Goal: Task Accomplishment & Management: Use online tool/utility

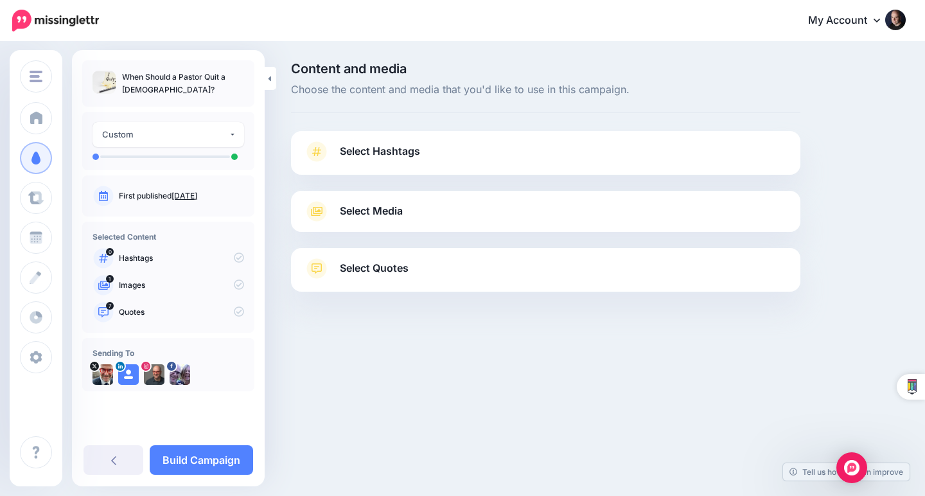
click at [381, 206] on span "Select Media" at bounding box center [371, 210] width 63 height 17
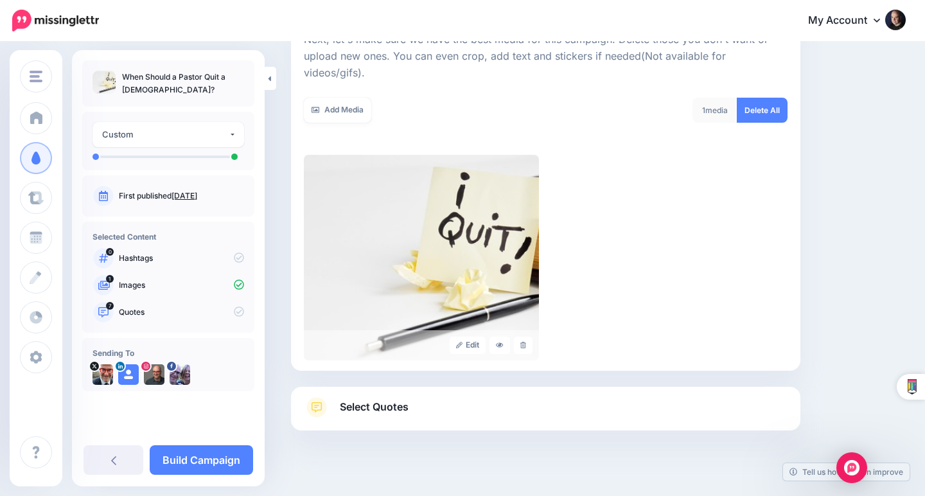
scroll to position [196, 0]
click at [537, 397] on link "Select Quotes" at bounding box center [545, 413] width 483 height 33
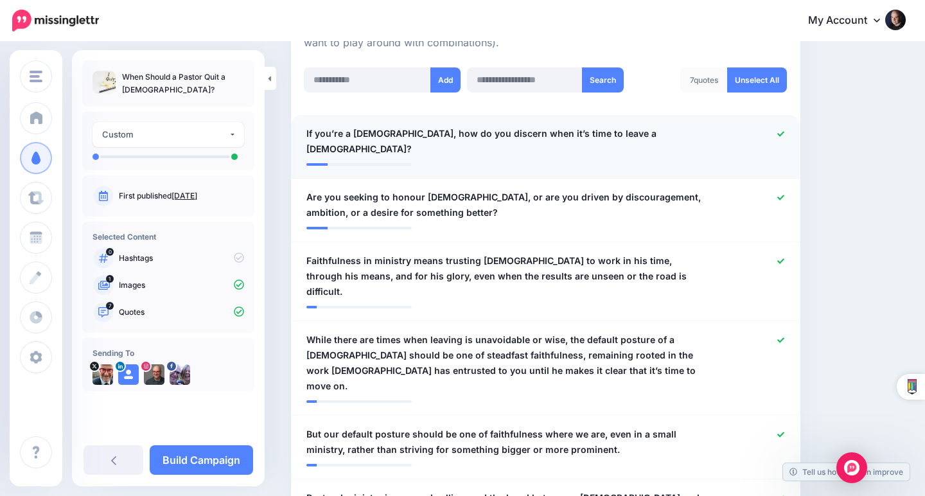
scroll to position [335, 0]
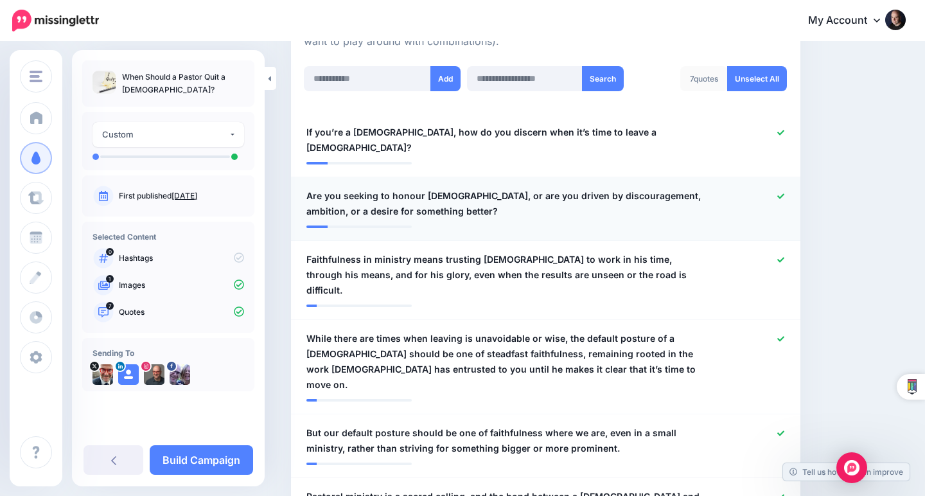
click at [781, 193] on icon at bounding box center [780, 196] width 7 height 7
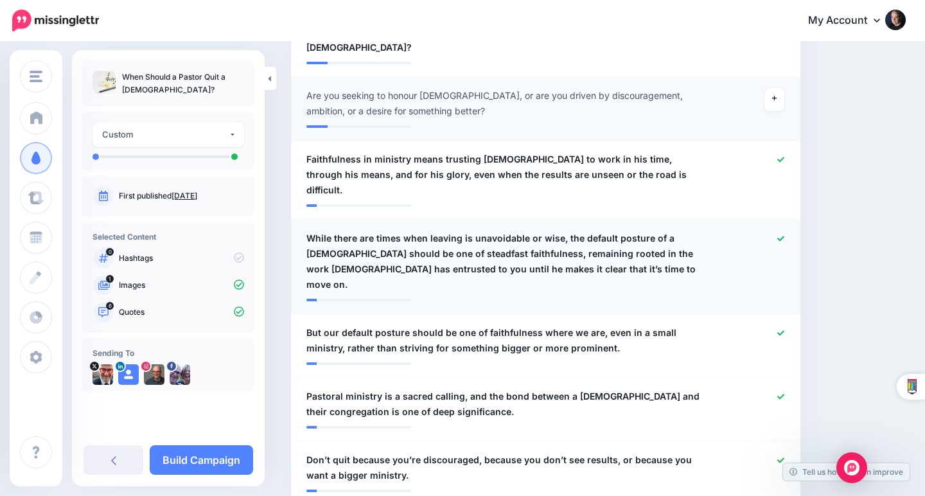
scroll to position [437, 0]
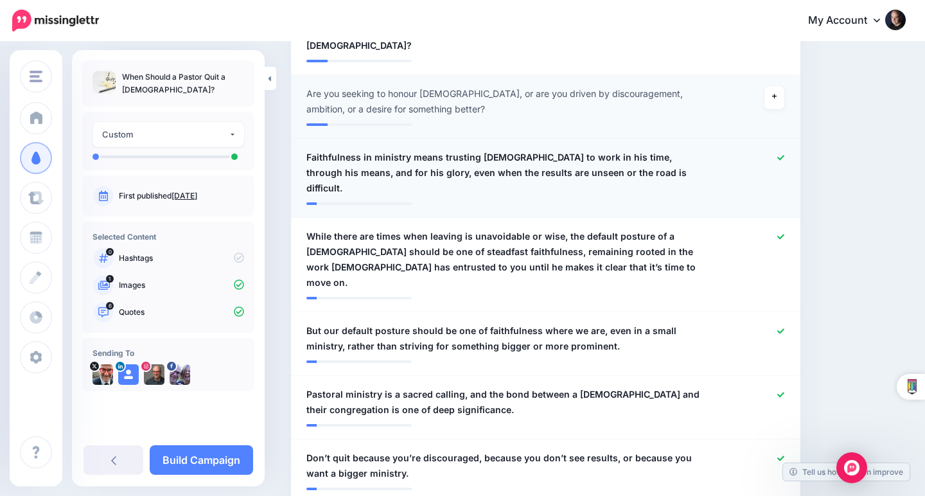
click at [779, 154] on icon at bounding box center [780, 157] width 7 height 7
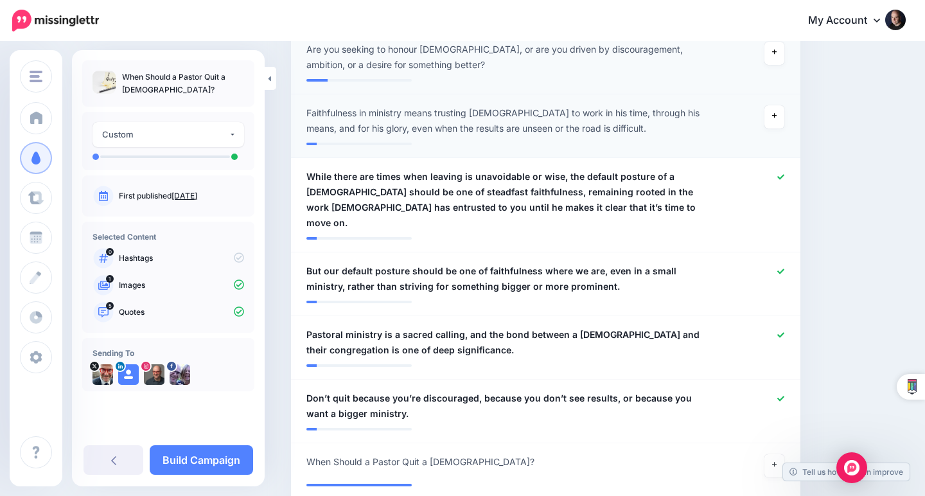
scroll to position [485, 0]
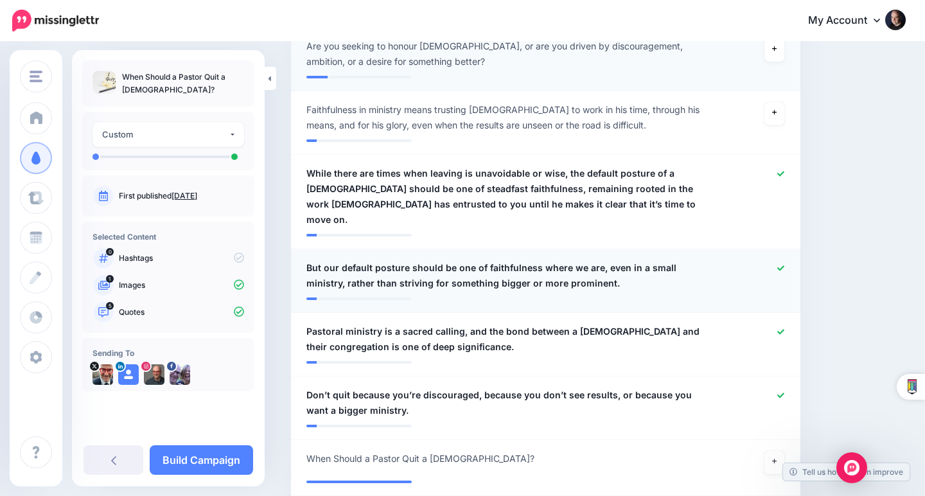
click at [778, 265] on icon at bounding box center [780, 268] width 7 height 7
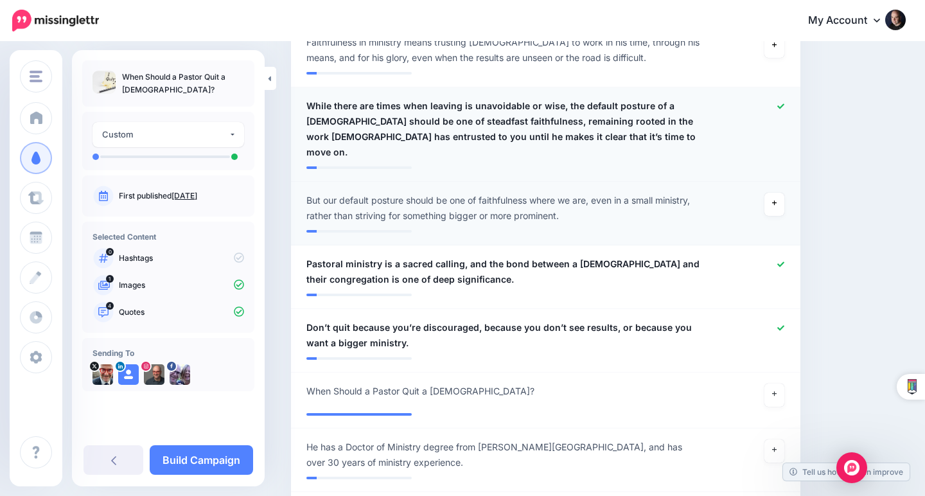
scroll to position [553, 0]
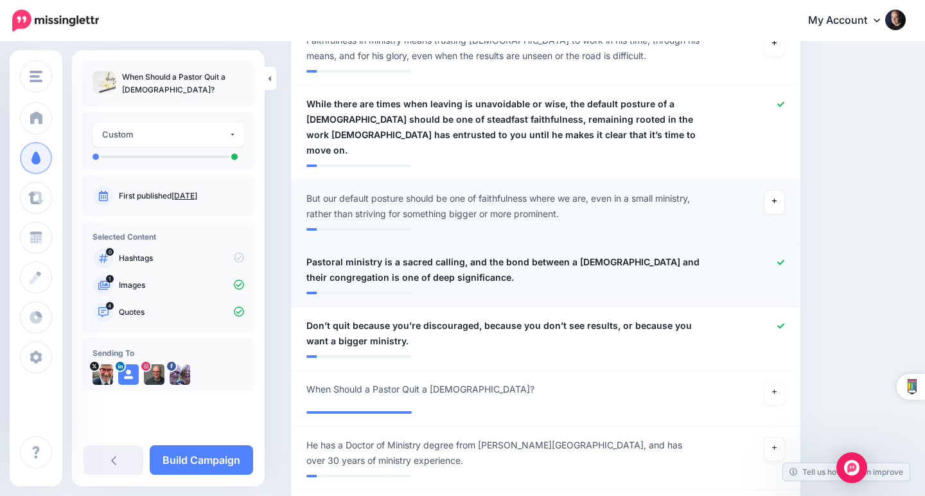
click at [780, 259] on icon at bounding box center [780, 262] width 7 height 7
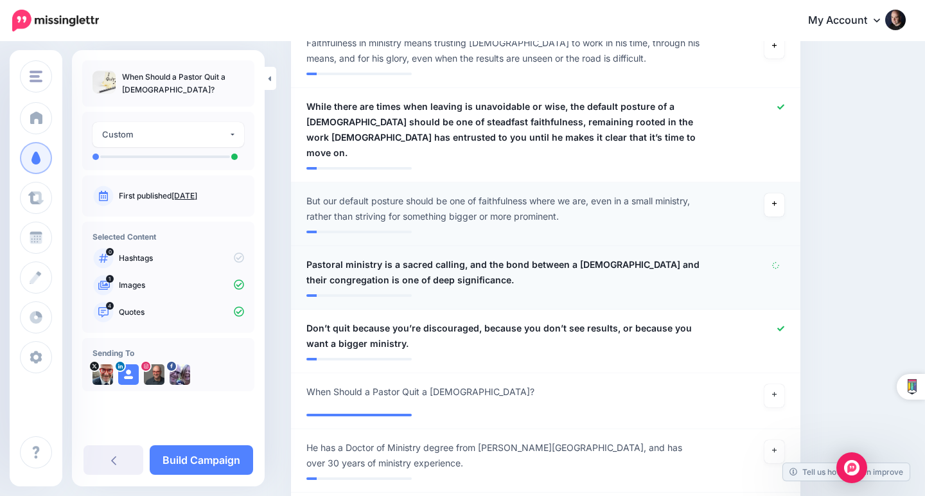
scroll to position [552, 0]
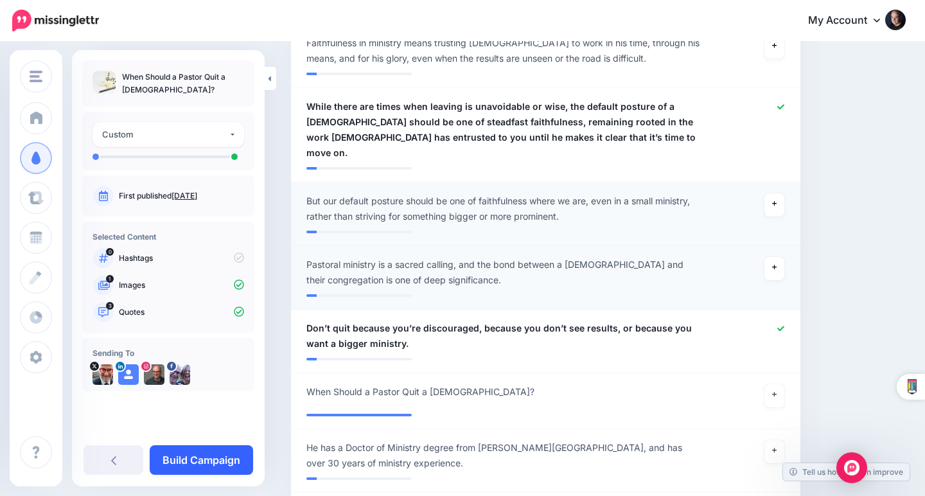
click at [220, 455] on link "Build Campaign" at bounding box center [201, 460] width 103 height 30
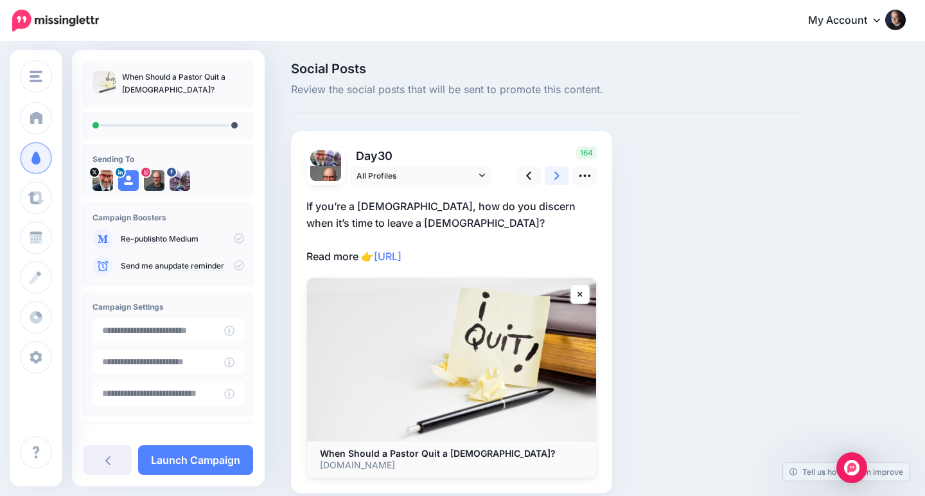
click at [553, 175] on link at bounding box center [556, 175] width 24 height 19
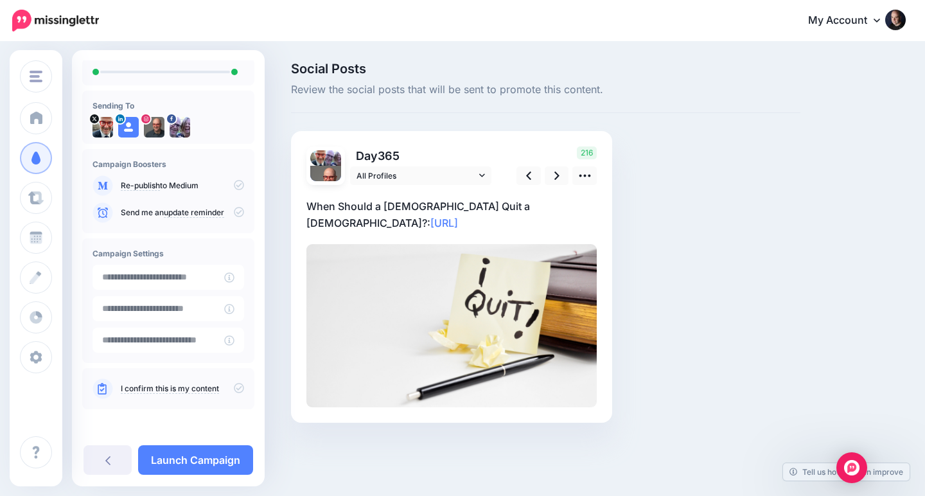
scroll to position [53, 0]
click at [234, 390] on icon at bounding box center [239, 388] width 10 height 10
click at [225, 458] on link "Launch Campaign" at bounding box center [195, 460] width 115 height 30
